Goal: Task Accomplishment & Management: Manage account settings

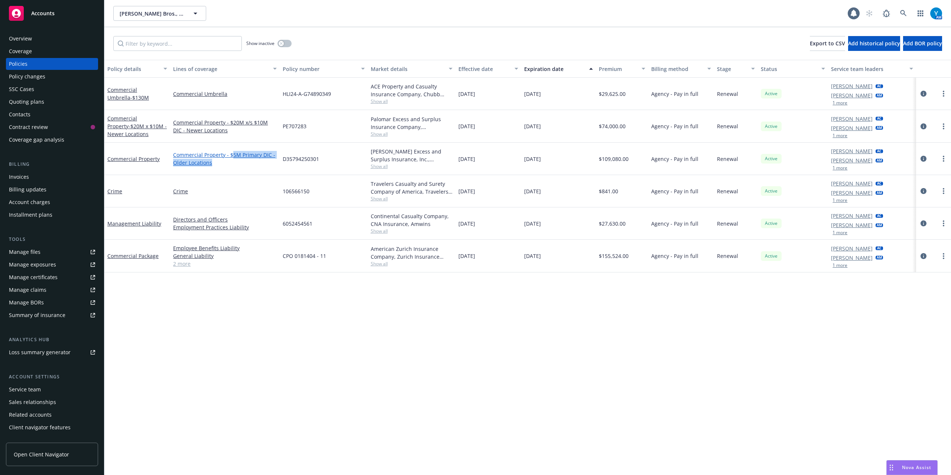
drag, startPoint x: 232, startPoint y: 156, endPoint x: 276, endPoint y: 160, distance: 44.7
click at [276, 160] on link "Commercial Property - $5M Primary DIC - Older Locations" at bounding box center [225, 159] width 104 height 16
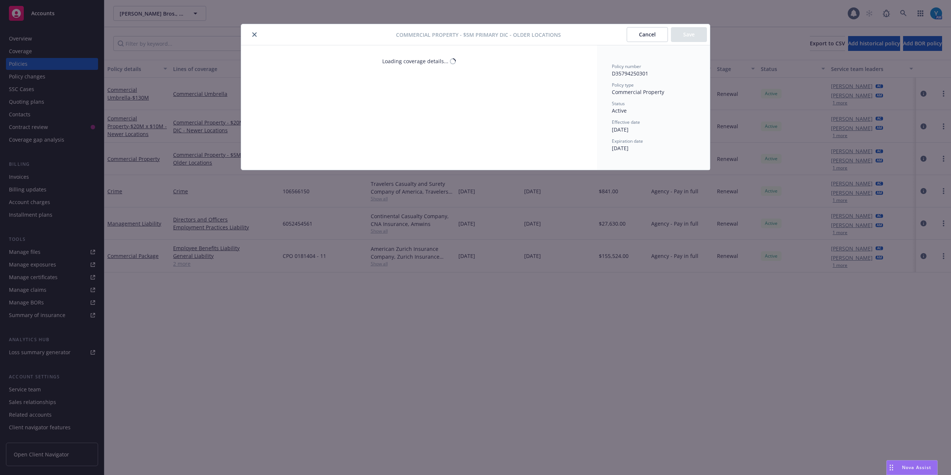
click at [942, 125] on div "Commercial Property - $5M Primary DIC - Older Locations Cancel Save Loading cov…" at bounding box center [475, 237] width 951 height 475
click at [253, 32] on icon "close" at bounding box center [254, 34] width 4 height 4
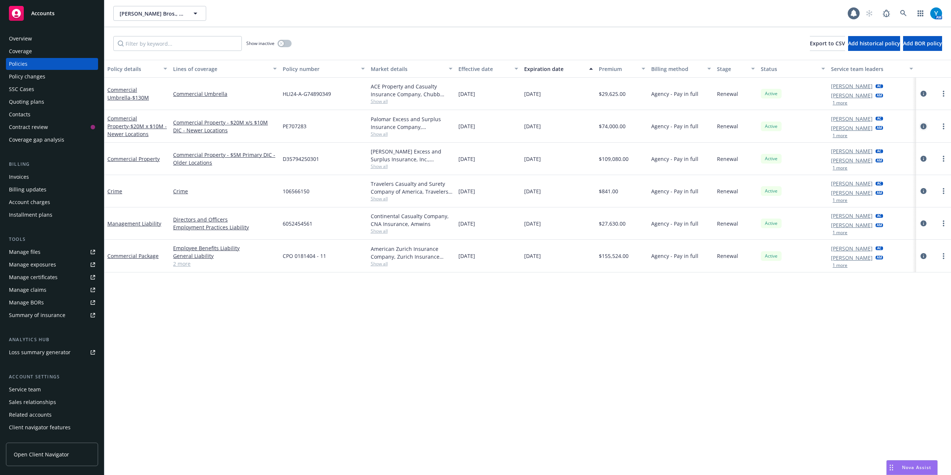
click at [923, 127] on icon "circleInformation" at bounding box center [923, 126] width 6 height 6
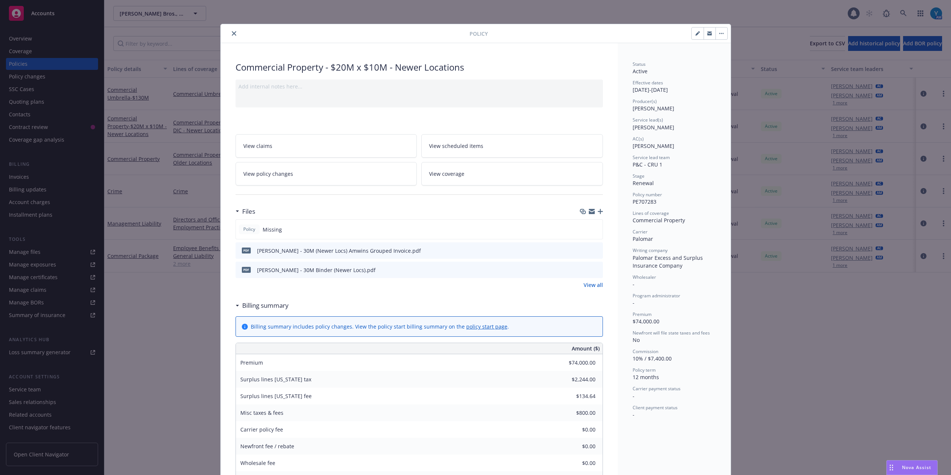
click at [722, 33] on icon "button" at bounding box center [722, 33] width 1 height 1
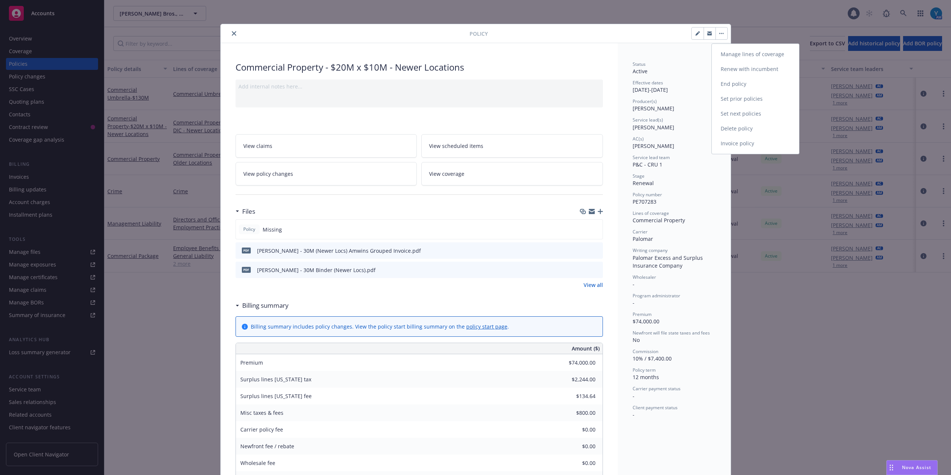
click at [746, 56] on link "Manage lines of coverage" at bounding box center [755, 54] width 87 height 15
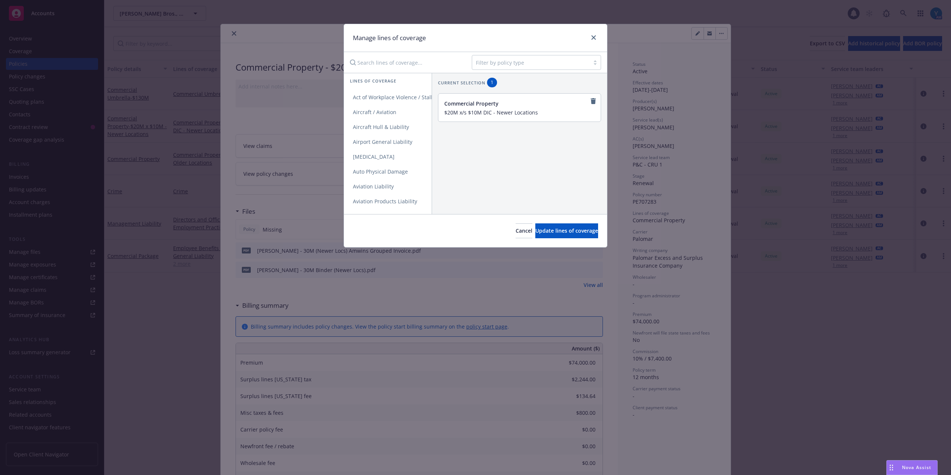
drag, startPoint x: 541, startPoint y: 114, endPoint x: 433, endPoint y: 116, distance: 107.7
click at [433, 116] on div "Current selection 1 Commercial Property $20M x/s $10M DIC - Newer Locations" at bounding box center [519, 99] width 175 height 53
click at [579, 233] on span "Update lines of coverage" at bounding box center [566, 230] width 63 height 7
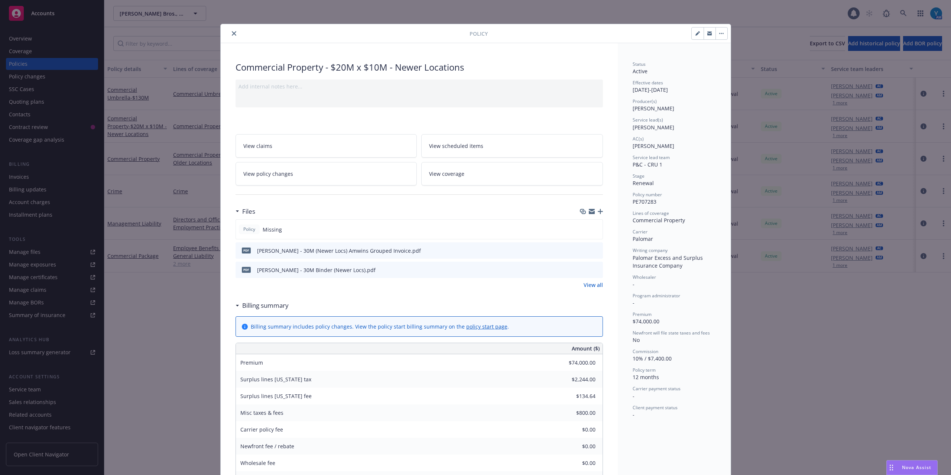
click at [232, 33] on icon "close" at bounding box center [234, 33] width 4 height 4
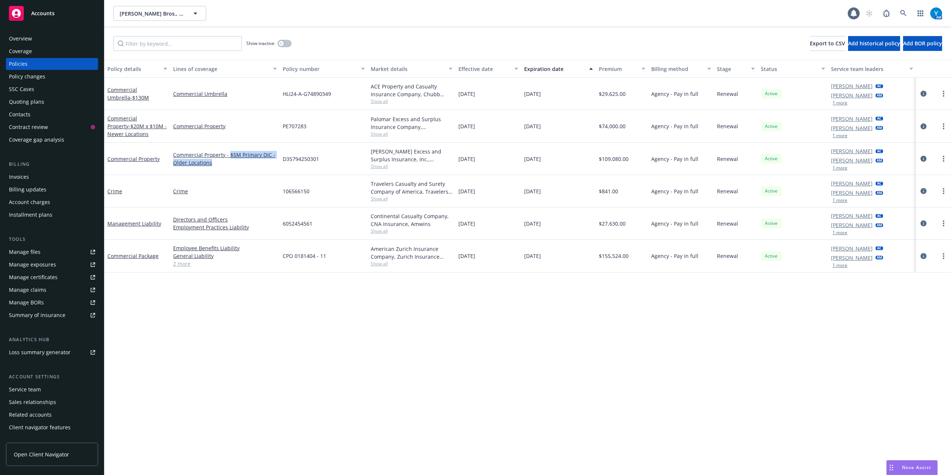
drag, startPoint x: 230, startPoint y: 153, endPoint x: 248, endPoint y: 168, distance: 23.6
click at [248, 168] on div "Commercial Property - $5M Primary DIC - Older Locations" at bounding box center [225, 159] width 110 height 32
click at [944, 156] on circle "more" at bounding box center [943, 156] width 1 height 1
click at [923, 158] on icon "circleInformation" at bounding box center [923, 159] width 6 height 6
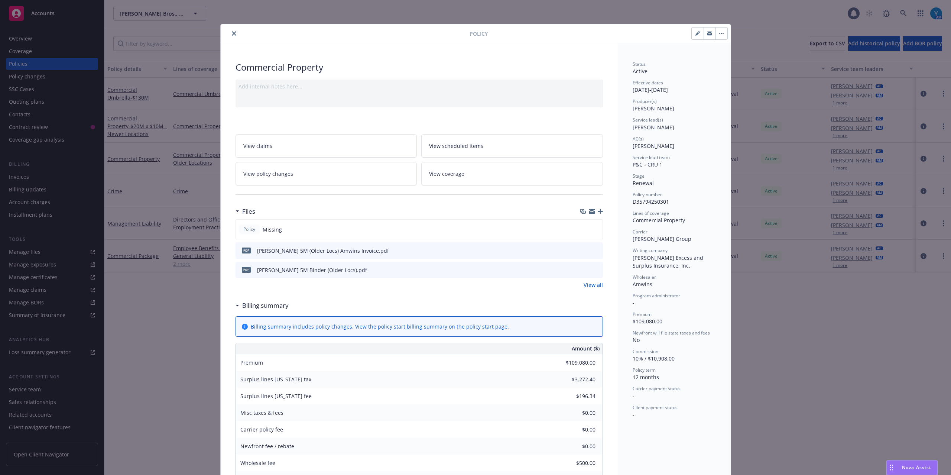
click at [695, 34] on icon "button" at bounding box center [697, 34] width 4 height 4
select select "RENEWAL"
select select "12"
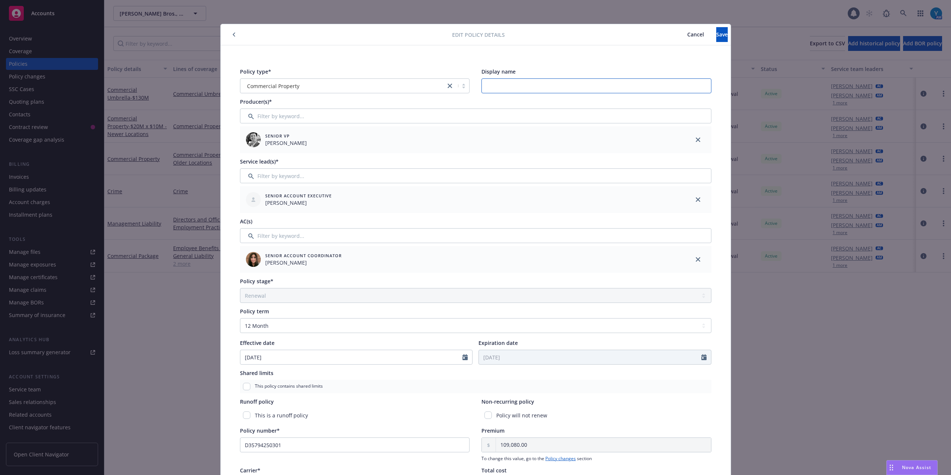
click at [500, 84] on input "Display name" at bounding box center [596, 85] width 230 height 15
paste input "$5M Primary DIC - Older Locations"
drag, startPoint x: 522, startPoint y: 87, endPoint x: 514, endPoint y: 85, distance: 7.5
click at [514, 85] on input "$5M Primary DIC - Older Locations" at bounding box center [596, 85] width 230 height 15
type input "$5M Primary - Older Locations"
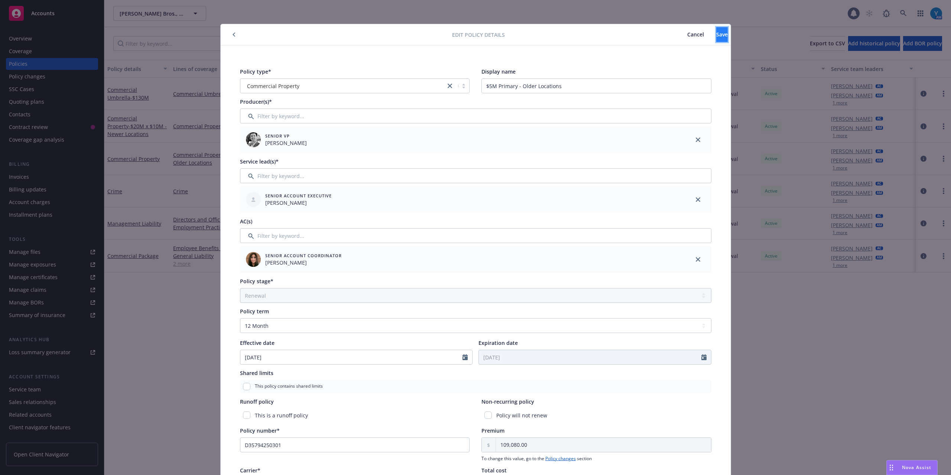
click at [719, 35] on button "Save" at bounding box center [722, 34] width 12 height 15
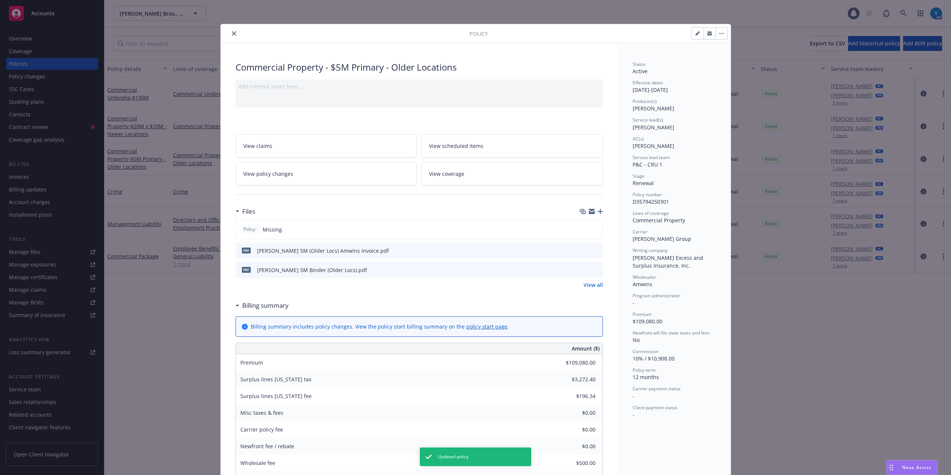
click at [718, 36] on button "button" at bounding box center [721, 33] width 12 height 12
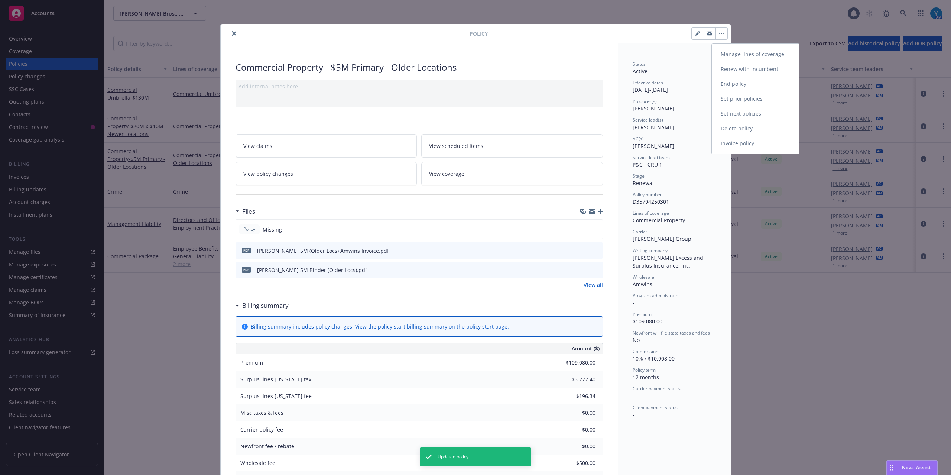
click at [734, 56] on link "Manage lines of coverage" at bounding box center [755, 54] width 87 height 15
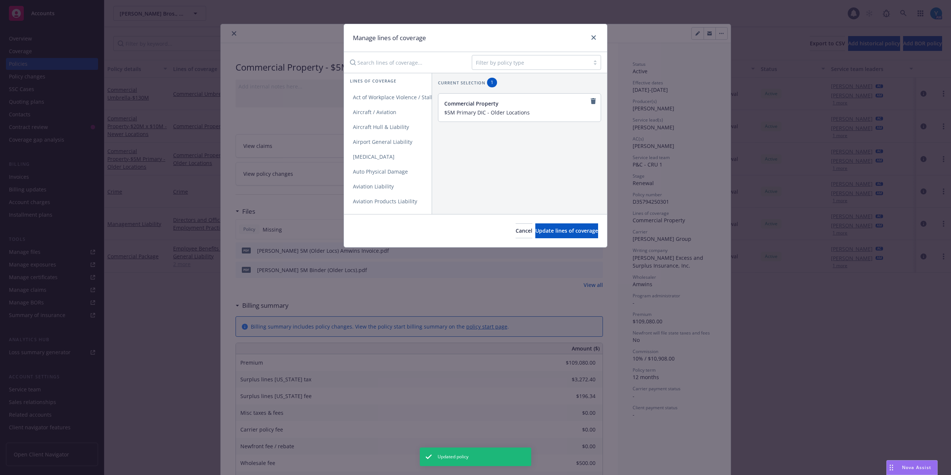
drag, startPoint x: 538, startPoint y: 112, endPoint x: 440, endPoint y: 112, distance: 97.7
click at [440, 112] on div "Commercial Property $5M Primary DIC - Older Locations" at bounding box center [519, 108] width 162 height 28
click at [558, 230] on span "Update lines of coverage" at bounding box center [566, 230] width 63 height 7
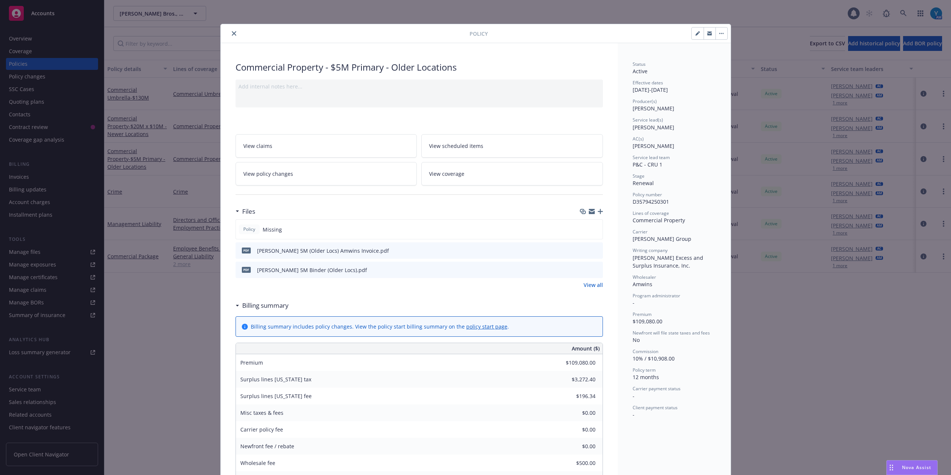
click at [232, 33] on icon "close" at bounding box center [234, 33] width 4 height 4
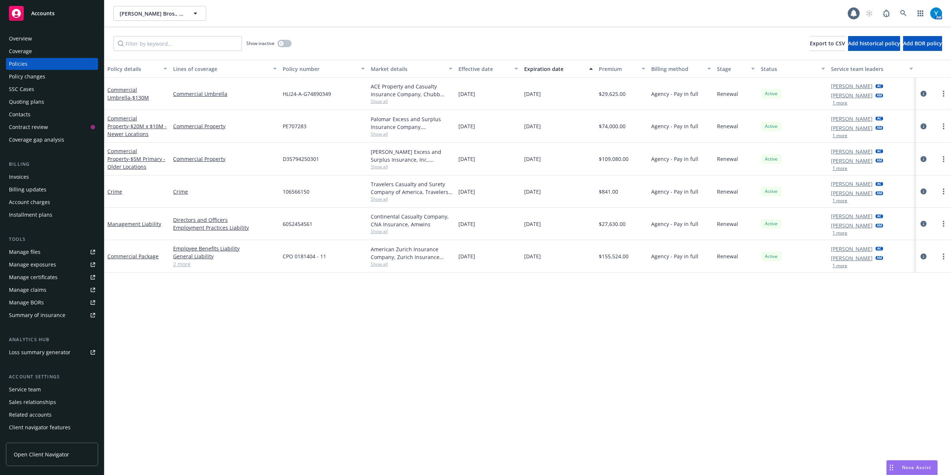
click at [47, 104] on div "Quoting plans" at bounding box center [52, 102] width 86 height 12
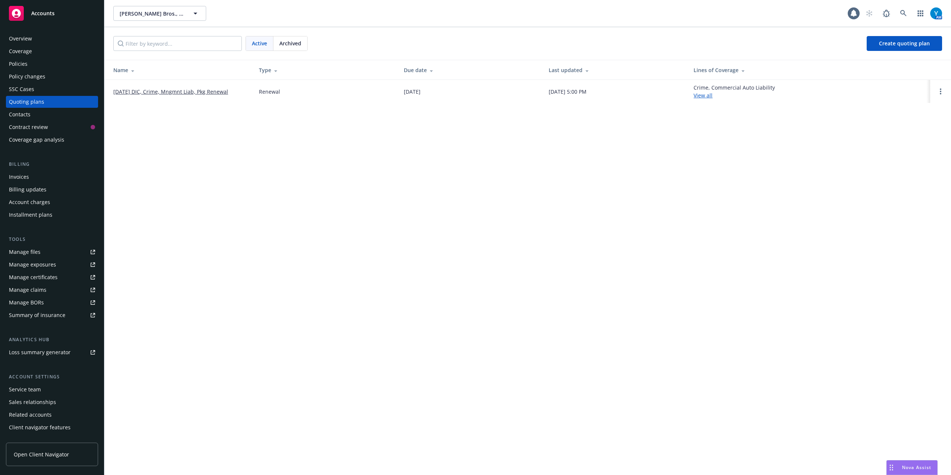
click at [167, 91] on link "[DATE] DIC, Crime, Mngmnt Liab, Pkg Renewal" at bounding box center [170, 92] width 115 height 8
